Goal: Information Seeking & Learning: Check status

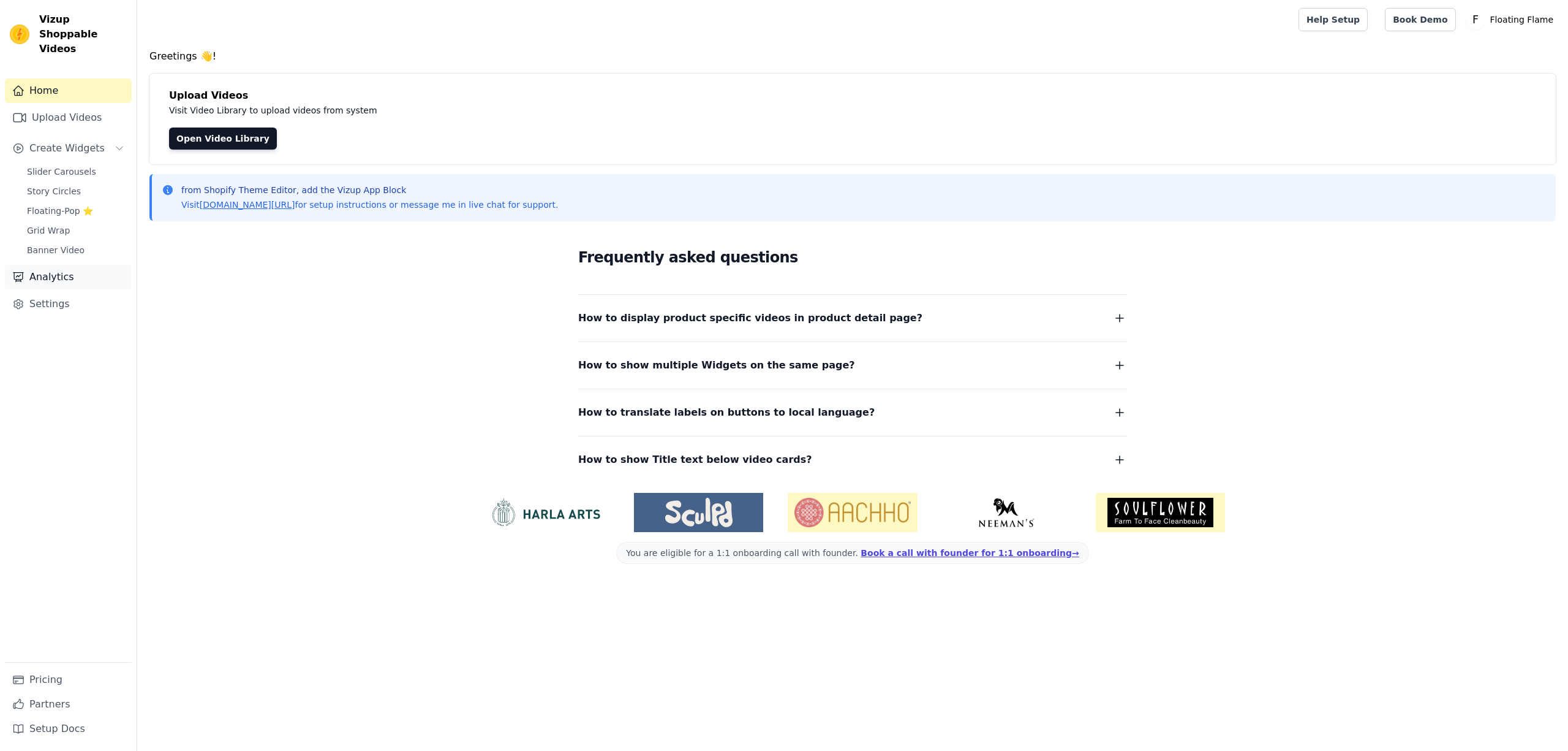
drag, startPoint x: 52, startPoint y: 263, endPoint x: 83, endPoint y: 266, distance: 31.1
click at [50, 265] on link "Analytics" at bounding box center [69, 277] width 127 height 25
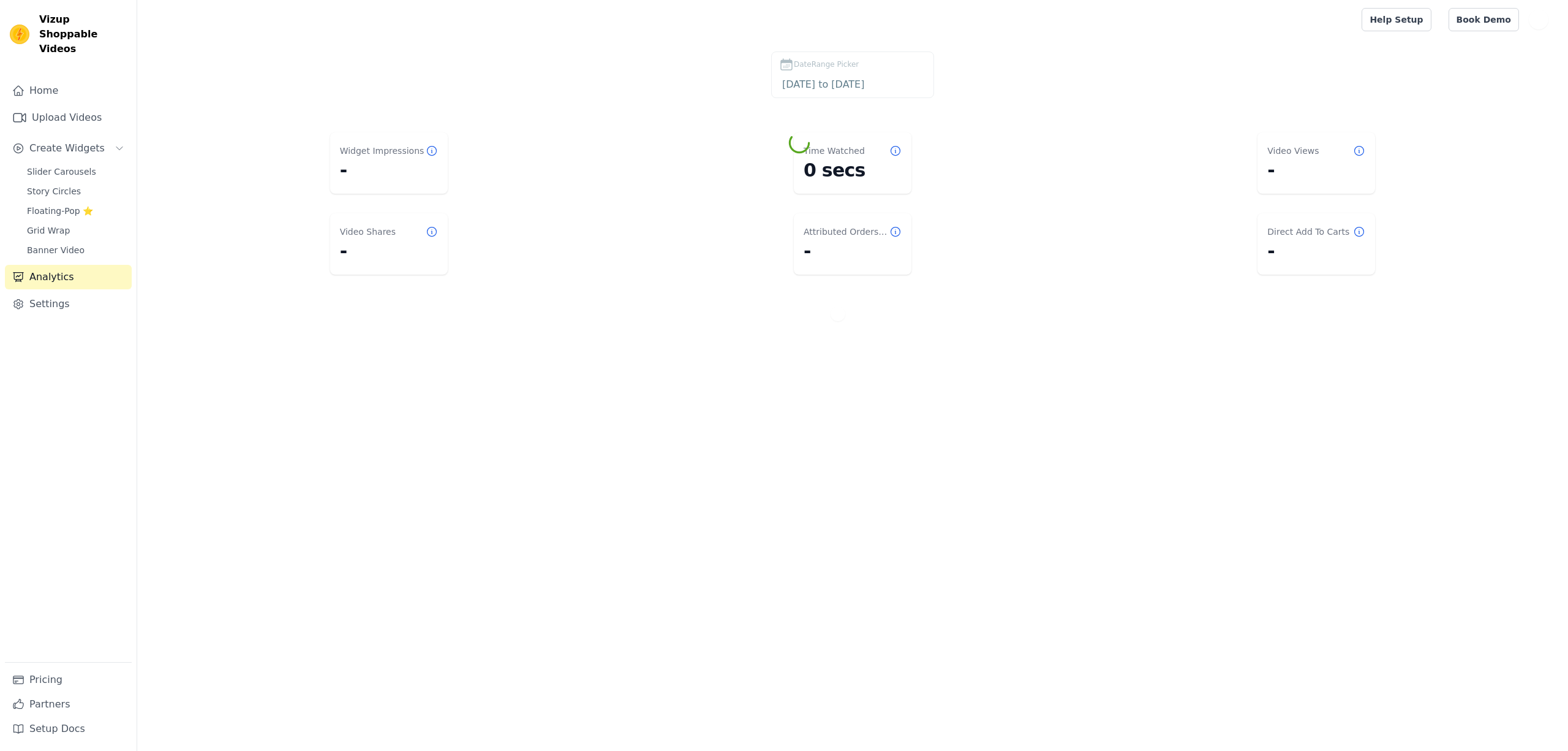
select select "8"
click at [861, 88] on input "[DATE] to [DATE]" at bounding box center [853, 85] width 147 height 16
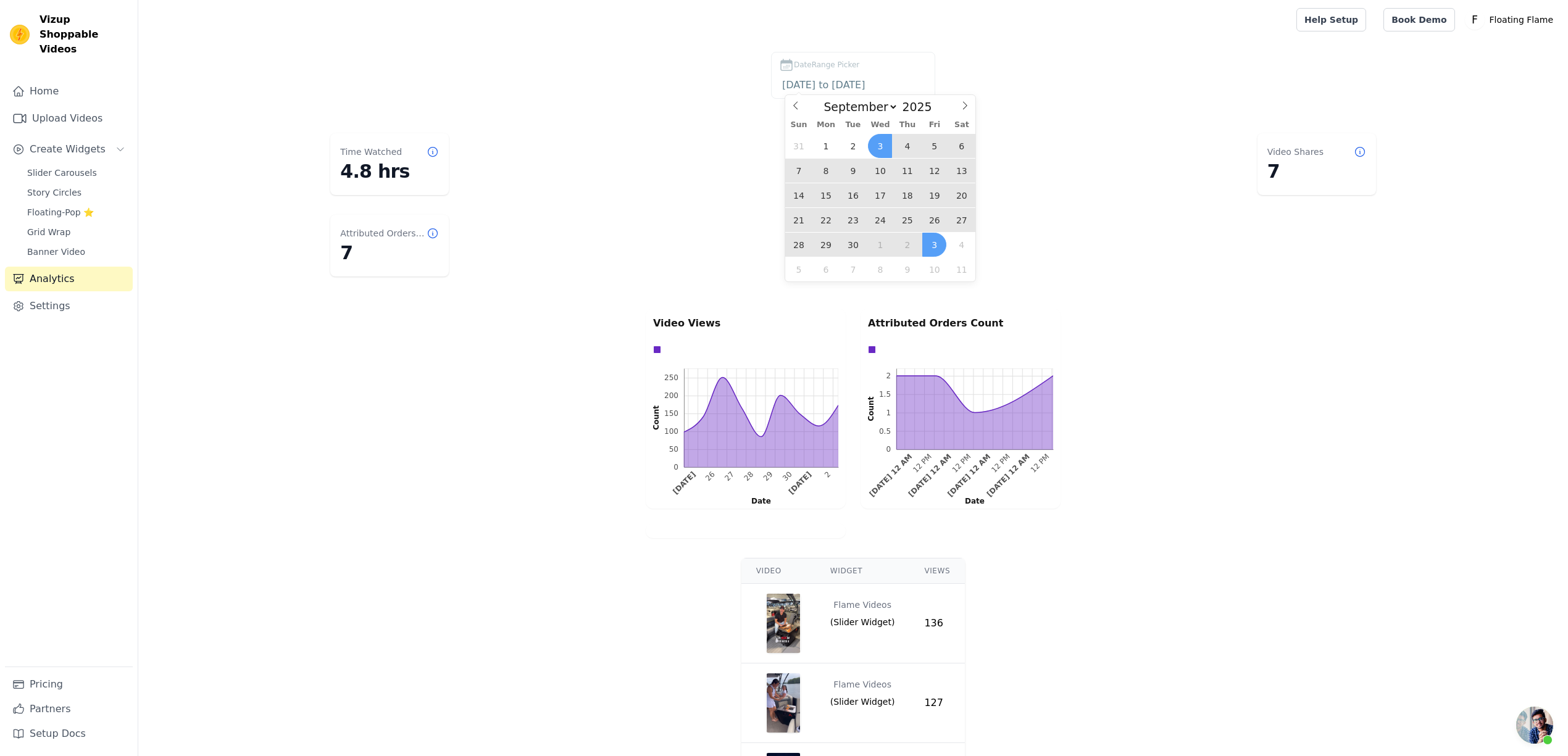
click at [826, 221] on span "22" at bounding box center [826, 220] width 24 height 24
type input "[DATE]"
click at [965, 101] on icon at bounding box center [964, 106] width 9 height 9
select select "9"
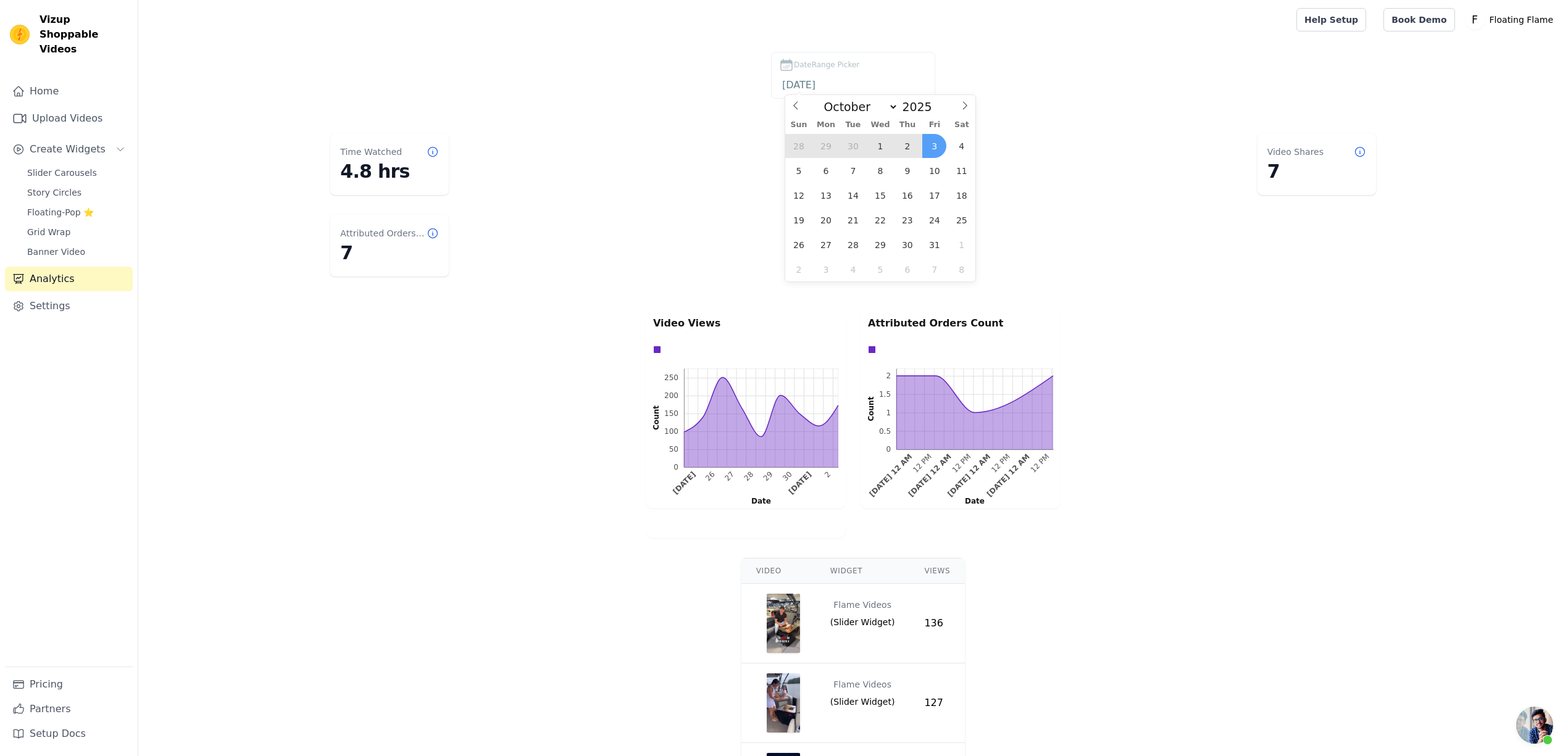
click at [932, 149] on span "3" at bounding box center [934, 145] width 24 height 24
type input "[DATE] to [DATE]"
click at [210, 124] on div "DateRange Picker [DATE] to [DATE] Time Watched 4.8 hrs Video Views 1.4K Video S…" at bounding box center [853, 426] width 1430 height 748
